Goal: Task Accomplishment & Management: Complete application form

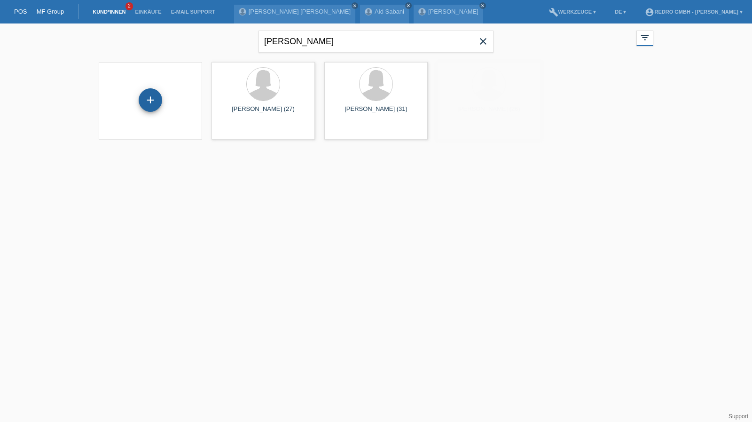
click at [144, 96] on div "+" at bounding box center [150, 99] width 23 height 23
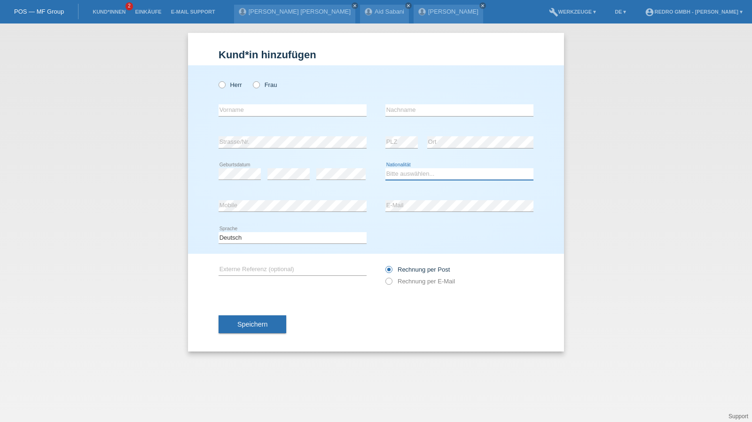
click at [416, 173] on select "Bitte auswählen... Schweiz Deutschland Liechtenstein Österreich ------------ Af…" at bounding box center [459, 173] width 148 height 11
click at [108, 13] on link "Kund*innen" at bounding box center [109, 12] width 42 height 6
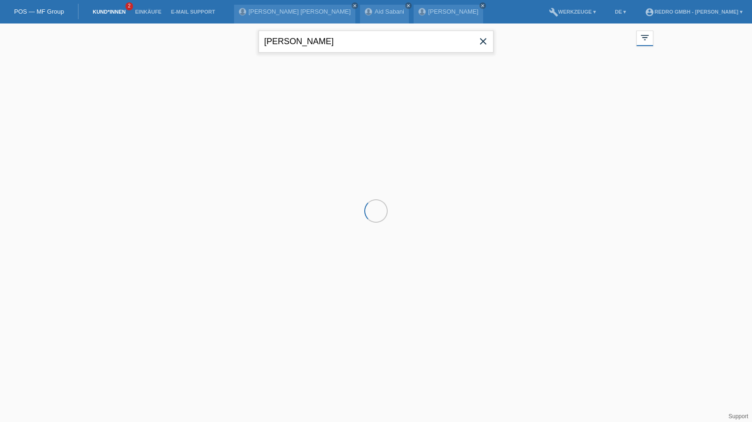
click at [302, 35] on input "brunner" at bounding box center [375, 42] width 235 height 22
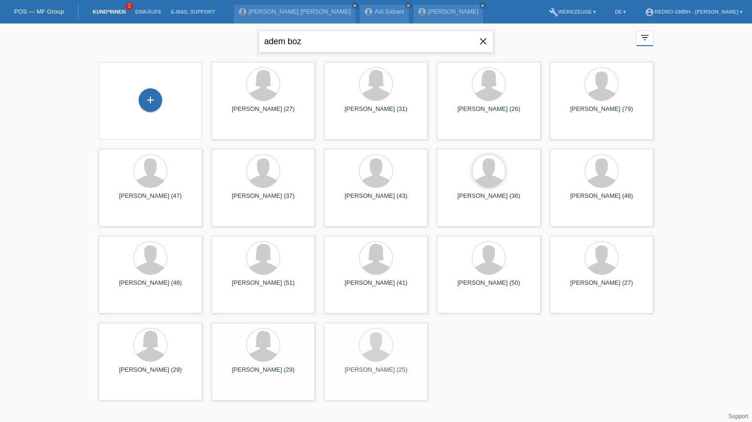
type input "adem boz"
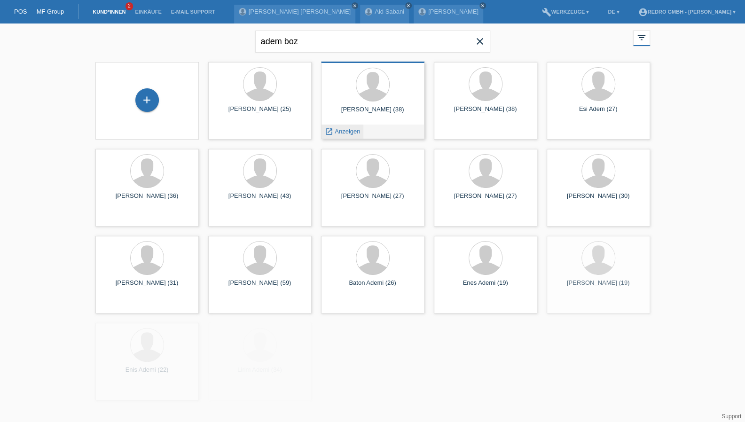
click at [352, 132] on span "Anzeigen" at bounding box center [346, 131] width 25 height 7
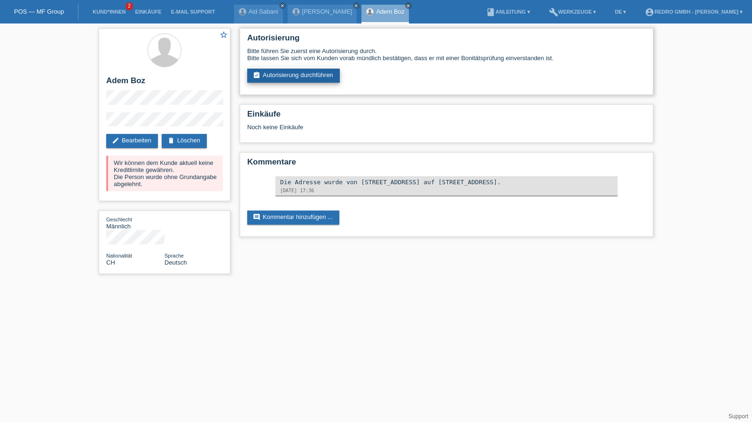
click at [319, 77] on link "assignment_turned_in Autorisierung durchführen" at bounding box center [293, 76] width 93 height 14
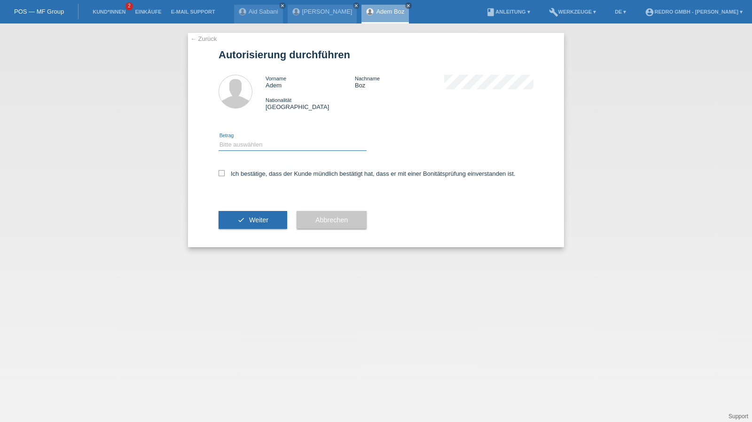
click at [264, 140] on select "Bitte auswählen CHF 1.00 - CHF 499.00 CHF 500.00 - CHF 1'999.00 CHF 2'000.00 - …" at bounding box center [292, 144] width 148 height 11
select select "1"
click at [218, 139] on select "Bitte auswählen CHF 1.00 - CHF 499.00 CHF 500.00 - CHF 1'999.00 CHF 2'000.00 - …" at bounding box center [292, 144] width 148 height 11
click at [249, 174] on label "Ich bestätige, dass der Kunde mündlich bestätigt hat, dass er mit einer Bonität…" at bounding box center [366, 173] width 297 height 7
click at [225, 174] on input "Ich bestätige, dass der Kunde mündlich bestätigt hat, dass er mit einer Bonität…" at bounding box center [221, 173] width 6 height 6
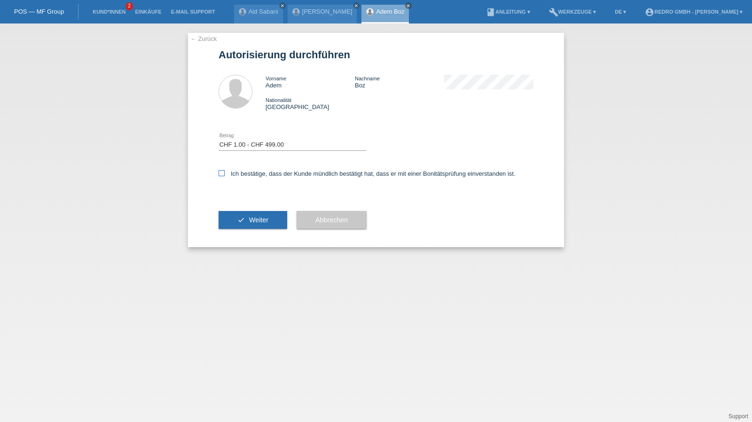
checkbox input "true"
click at [235, 216] on button "check Weiter" at bounding box center [252, 220] width 69 height 18
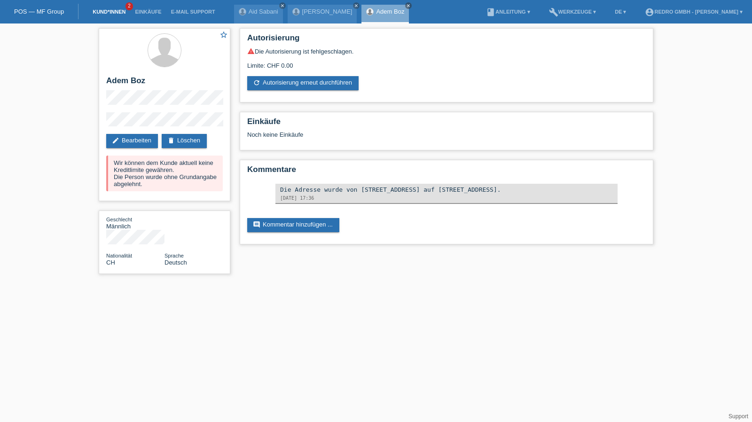
click at [115, 14] on link "Kund*innen" at bounding box center [109, 12] width 42 height 6
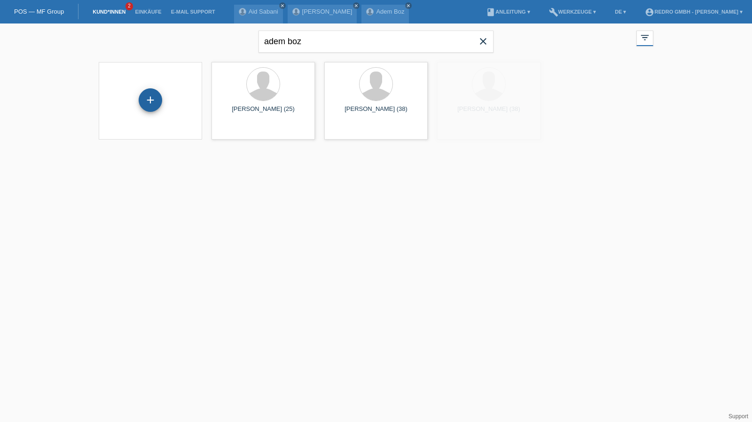
click at [157, 99] on div "+" at bounding box center [150, 100] width 23 height 16
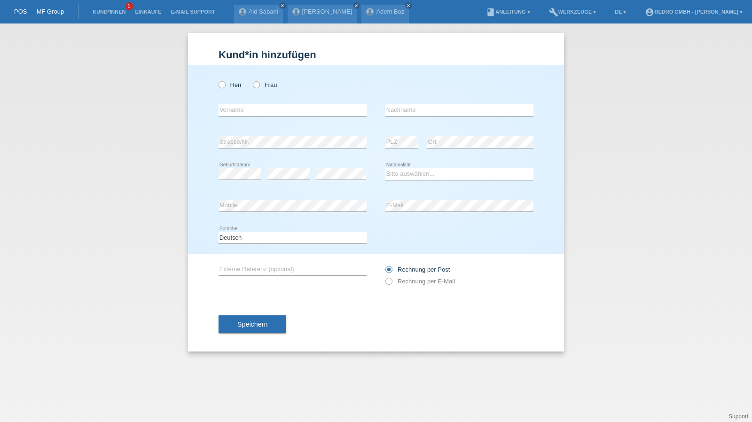
click at [429, 73] on div "Herr Frau" at bounding box center [375, 79] width 315 height 29
click at [277, 109] on input "text" at bounding box center [292, 110] width 148 height 12
type input "[PERSON_NAME]"
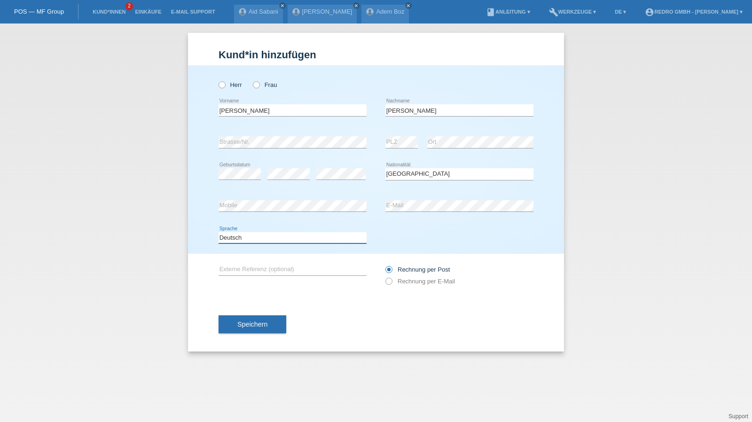
click at [260, 234] on select "Deutsch Français Italiano English" at bounding box center [292, 237] width 148 height 11
select select "it"
click at [218, 232] on select "Deutsch Français Italiano English" at bounding box center [292, 237] width 148 height 11
click at [251, 327] on span "Speichern" at bounding box center [252, 324] width 30 height 8
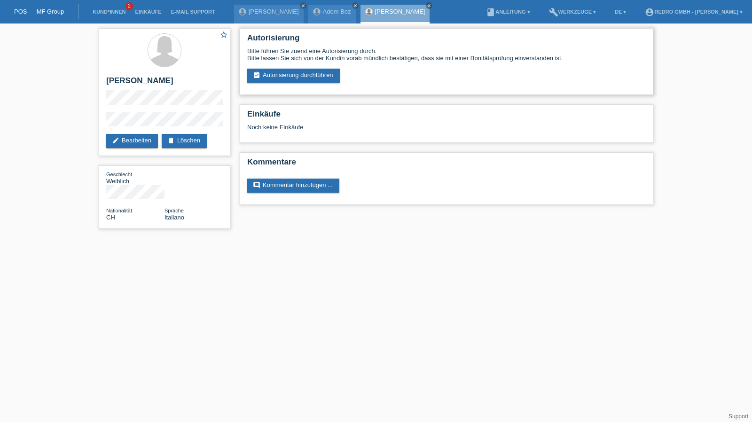
click at [295, 85] on div "Autorisierung Bitte führen Sie zuerst eine Autorisierung durch. Bitte lassen Si…" at bounding box center [446, 61] width 413 height 67
click at [295, 81] on link "assignment_turned_in Autorisierung durchführen" at bounding box center [293, 76] width 93 height 14
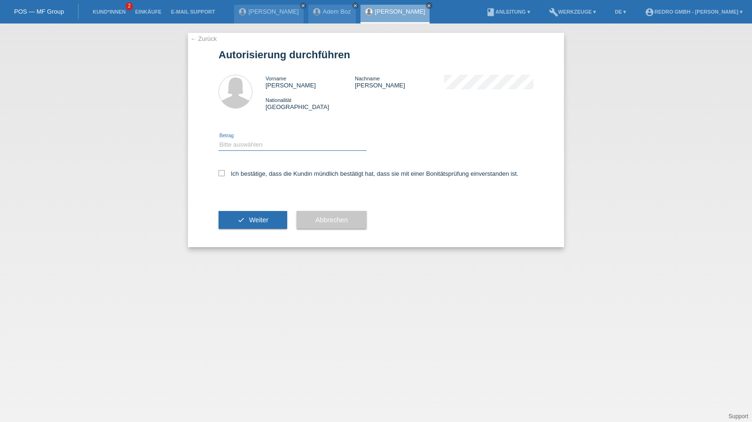
drag, startPoint x: 0, startPoint y: 0, endPoint x: 266, endPoint y: 150, distance: 305.8
click at [268, 146] on select "Bitte auswählen CHF 1.00 - CHF 499.00 CHF 500.00 - CHF 1'999.00 CHF 2'000.00 - …" at bounding box center [292, 144] width 148 height 11
click at [218, 139] on select "Bitte auswählen CHF 1.00 - CHF 499.00 CHF 500.00 - CHF 1'999.00 CHF 2'000.00 - …" at bounding box center [292, 144] width 148 height 11
click at [259, 148] on select "Bitte auswählen CHF 1.00 - CHF 499.00 CHF 500.00 - CHF 1'999.00 CHF 2'000.00 - …" at bounding box center [292, 144] width 148 height 11
select select "1"
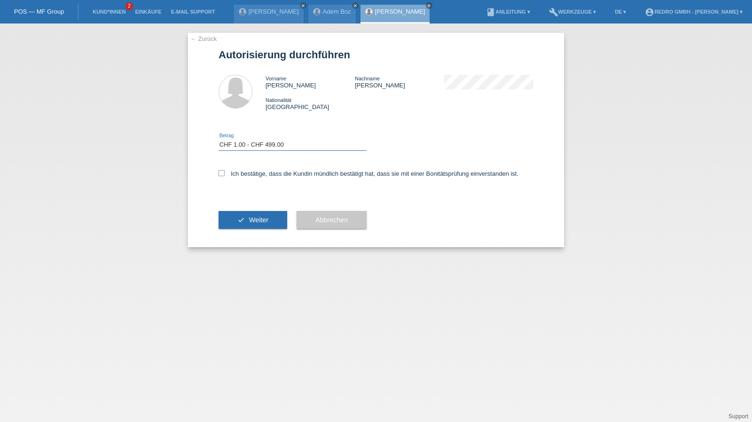
click at [218, 139] on select "Bitte auswählen CHF 1.00 - CHF 499.00 CHF 500.00 - CHF 1'999.00 CHF 2'000.00 - …" at bounding box center [292, 144] width 148 height 11
click at [249, 172] on label "Ich bestätige, dass die Kundin mündlich bestätigt hat, dass sie mit einer Bonit…" at bounding box center [368, 173] width 300 height 7
click at [225, 172] on input "Ich bestätige, dass die Kundin mündlich bestätigt hat, dass sie mit einer Bonit…" at bounding box center [221, 173] width 6 height 6
checkbox input "true"
click at [246, 221] on button "check Weiter" at bounding box center [252, 220] width 69 height 18
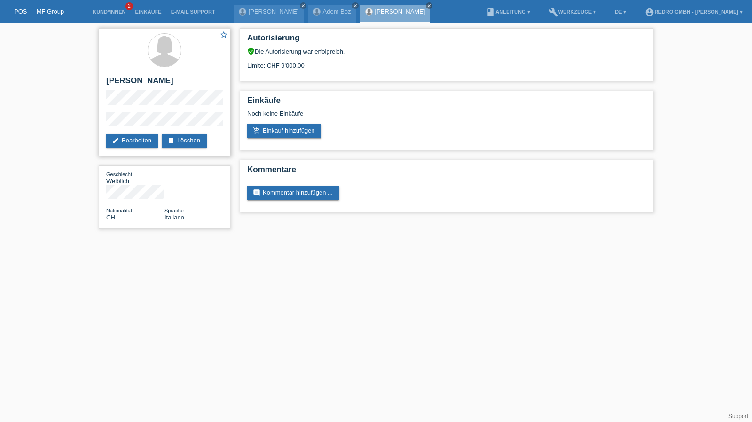
click at [130, 81] on h2 "[PERSON_NAME]" at bounding box center [164, 83] width 116 height 14
copy div "[PERSON_NAME]"
click at [98, 124] on div "star_border [PERSON_NAME] edit Bearbeiten delete Löschen Geschlecht Weiblich Na…" at bounding box center [164, 130] width 141 height 215
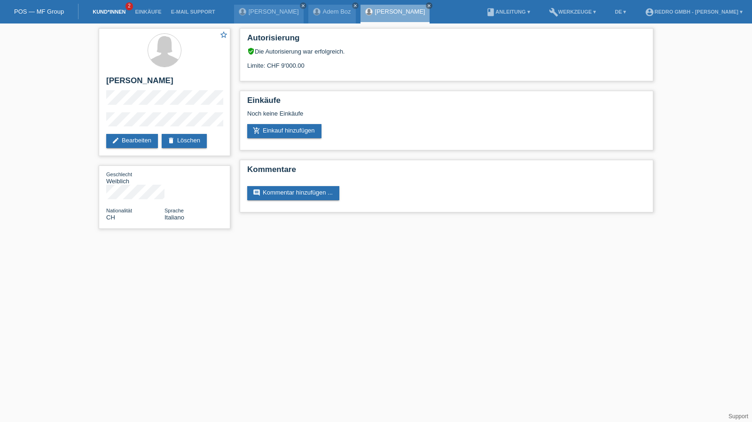
click at [122, 12] on link "Kund*innen" at bounding box center [109, 12] width 42 height 6
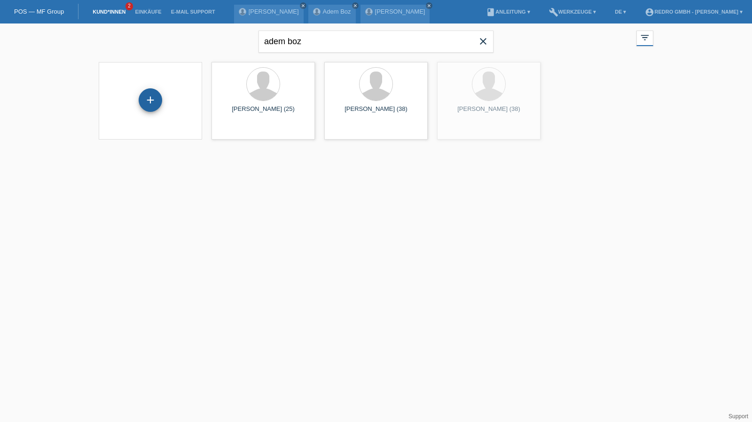
click at [150, 96] on div "+" at bounding box center [150, 99] width 23 height 23
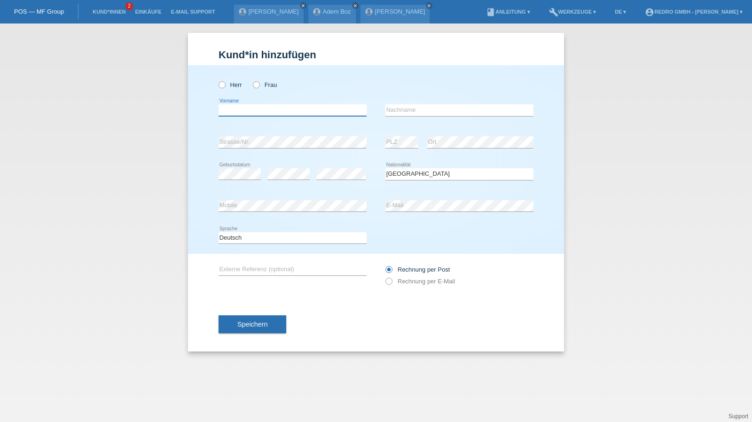
click at [268, 112] on input "text" at bounding box center [292, 110] width 148 height 12
click at [423, 173] on select "Bitte auswählen... Schweiz Deutschland Liechtenstein Österreich ------------ Af…" at bounding box center [459, 173] width 148 height 11
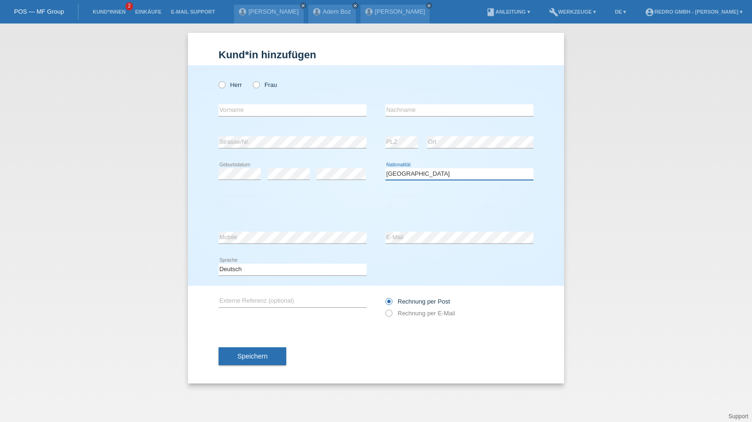
select select "PL"
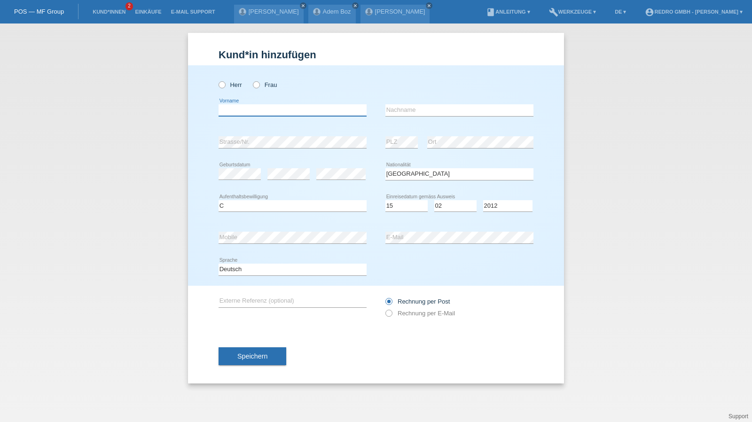
click at [266, 115] on input "text" at bounding box center [292, 110] width 148 height 12
type input "[PERSON_NAME]"
type input "Vivo Cabecas"
click at [422, 177] on select "Bitte auswählen... Schweiz Deutschland Liechtenstein Österreich ------------ Af…" at bounding box center [459, 173] width 148 height 11
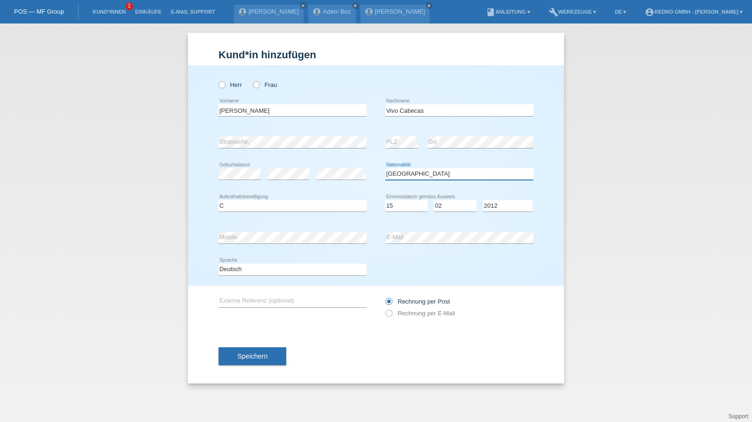
select select "PT"
click at [249, 341] on div "Speichern" at bounding box center [375, 356] width 315 height 54
click at [238, 360] on button "Speichern" at bounding box center [252, 356] width 68 height 18
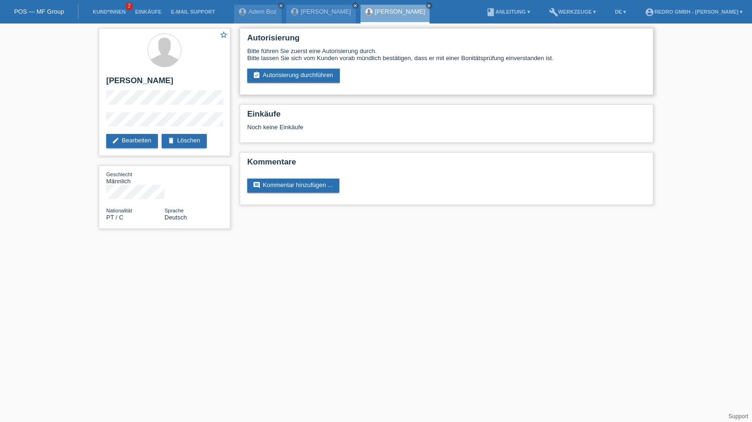
click at [269, 85] on div "Autorisierung Bitte führen Sie zuerst eine Autorisierung durch. Bitte lassen Si…" at bounding box center [446, 61] width 413 height 67
click at [276, 76] on link "assignment_turned_in Autorisierung durchführen" at bounding box center [293, 76] width 93 height 14
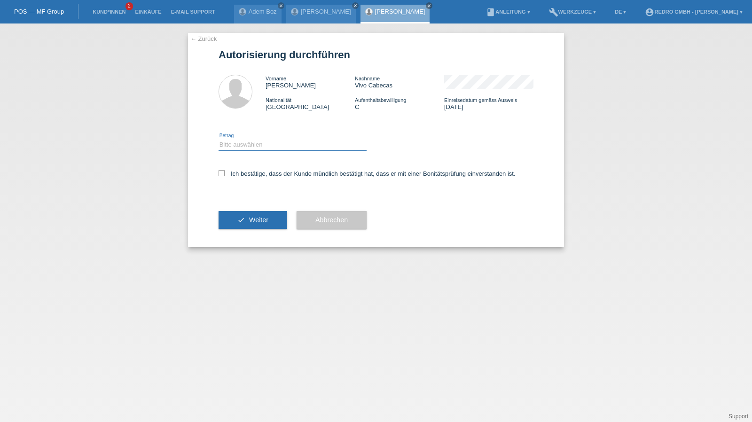
drag, startPoint x: 268, startPoint y: 143, endPoint x: 264, endPoint y: 149, distance: 6.5
click at [268, 143] on select "Bitte auswählen CHF 1.00 - CHF 499.00 CHF 500.00 - CHF 1'999.00 CHF 2'000.00 - …" at bounding box center [292, 144] width 148 height 11
select select "1"
click at [218, 139] on select "Bitte auswählen CHF 1.00 - CHF 499.00 CHF 500.00 - CHF 1'999.00 CHF 2'000.00 - …" at bounding box center [292, 144] width 148 height 11
click at [246, 173] on label "Ich bestätige, dass der Kunde mündlich bestätigt hat, dass er mit einer Bonität…" at bounding box center [366, 173] width 297 height 7
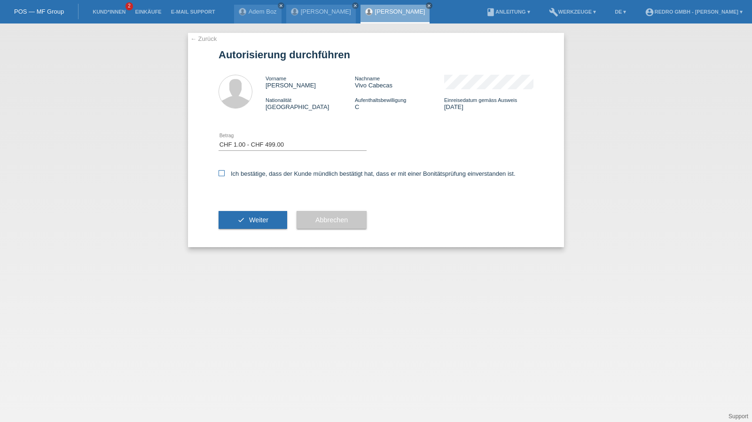
click at [225, 173] on input "Ich bestätige, dass der Kunde mündlich bestätigt hat, dass er mit einer Bonität…" at bounding box center [221, 173] width 6 height 6
checkbox input "true"
click at [240, 214] on button "check Weiter" at bounding box center [252, 220] width 69 height 18
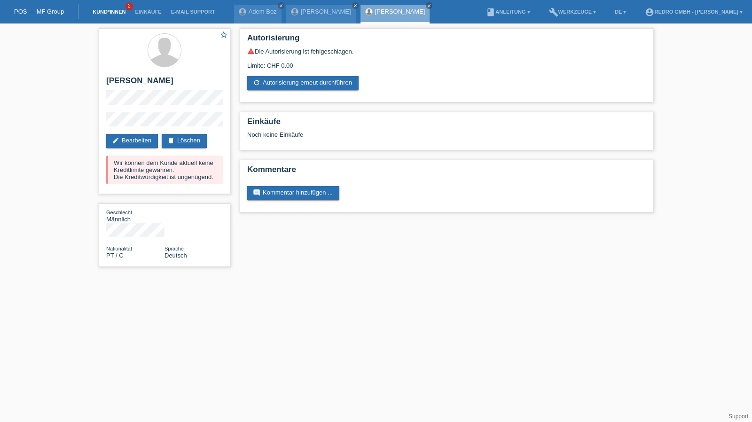
click at [118, 14] on link "Kund*innen" at bounding box center [109, 12] width 42 height 6
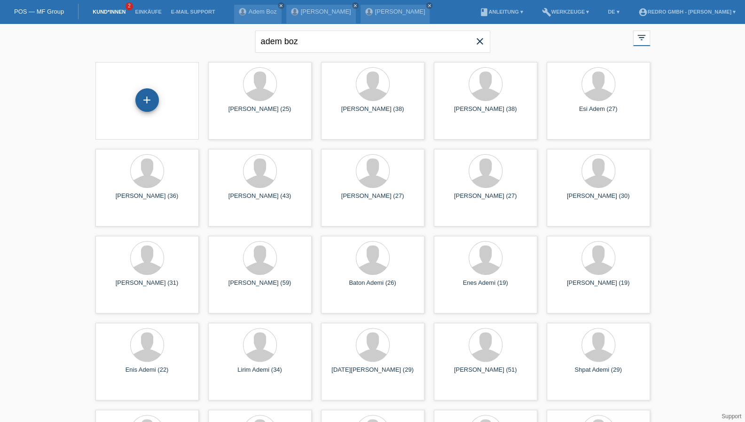
click at [150, 98] on div "+" at bounding box center [146, 99] width 23 height 23
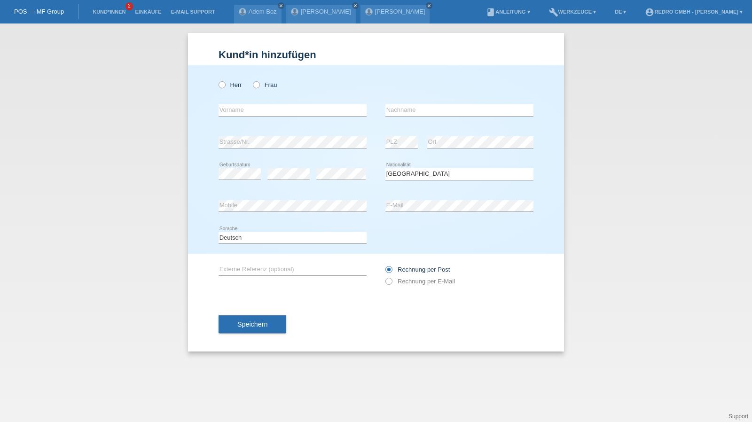
click at [273, 336] on div "Speichern" at bounding box center [375, 324] width 315 height 54
click at [244, 332] on button "Speichern" at bounding box center [252, 324] width 68 height 18
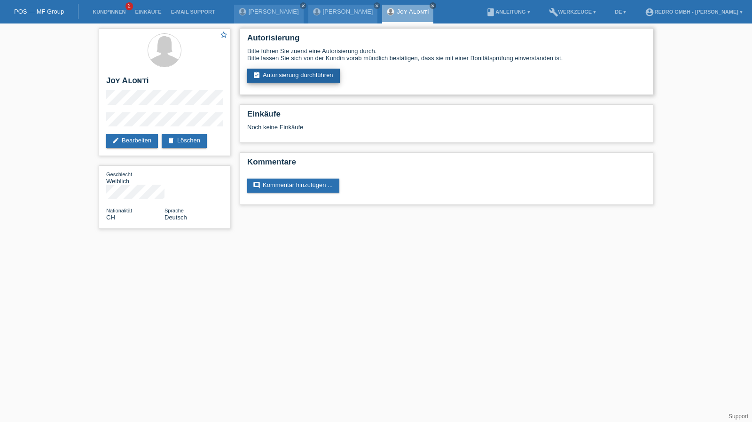
click at [286, 78] on link "assignment_turned_in Autorisierung durchführen" at bounding box center [293, 76] width 93 height 14
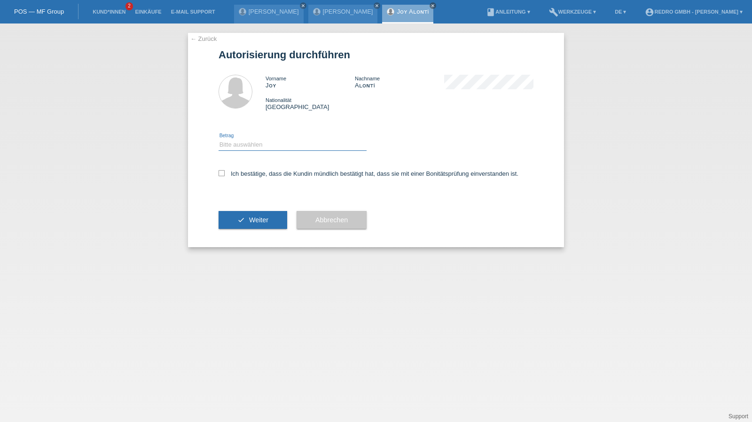
drag, startPoint x: 245, startPoint y: 145, endPoint x: 244, endPoint y: 150, distance: 5.3
click at [245, 145] on select "Bitte auswählen CHF 1.00 - CHF 499.00 CHF 500.00 - CHF 1'999.00 CHF 2'000.00 - …" at bounding box center [292, 144] width 148 height 11
select select "1"
click at [218, 139] on select "Bitte auswählen CHF 1.00 - CHF 499.00 CHF 500.00 - CHF 1'999.00 CHF 2'000.00 - …" at bounding box center [292, 144] width 148 height 11
click at [232, 173] on label "Ich bestätige, dass die Kundin mündlich bestätigt hat, dass sie mit einer Bonit…" at bounding box center [368, 173] width 300 height 7
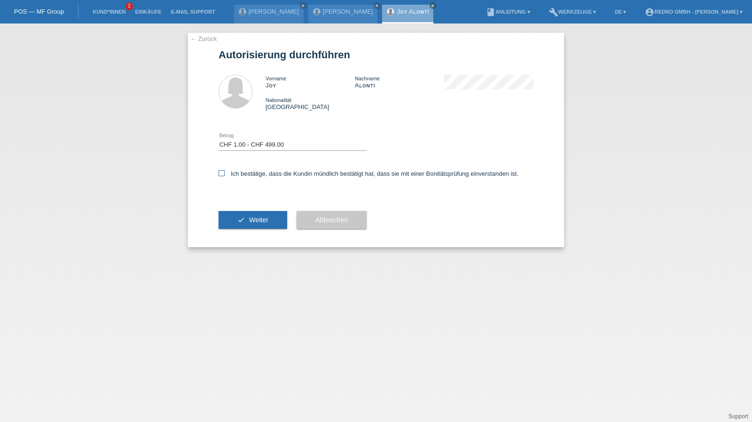
click at [225, 173] on input "Ich bestätige, dass die Kundin mündlich bestätigt hat, dass sie mit einer Bonit…" at bounding box center [221, 173] width 6 height 6
checkbox input "true"
click at [226, 224] on button "check Weiter" at bounding box center [252, 220] width 69 height 18
